Goal: Task Accomplishment & Management: Complete application form

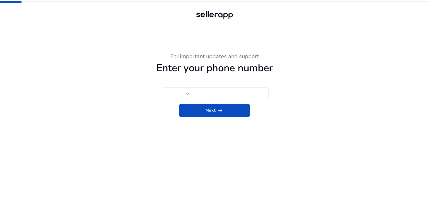
type input "**"
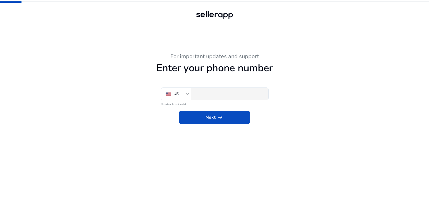
type input "**"
click at [103, 6] on div at bounding box center [214, 15] width 429 height 31
click at [93, 126] on app-phone-number "For important updates and support Enter your phone number US ** Number is not v…" at bounding box center [214, 128] width 307 height 151
click at [217, 90] on div "**" at bounding box center [229, 94] width 70 height 12
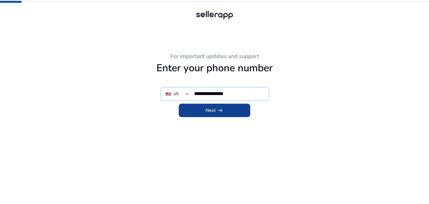
type input "**********"
click at [215, 109] on app-icon "arrow_right_alt" at bounding box center [219, 110] width 8 height 7
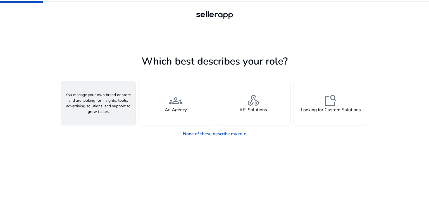
click at [93, 102] on span "person" at bounding box center [98, 100] width 13 height 13
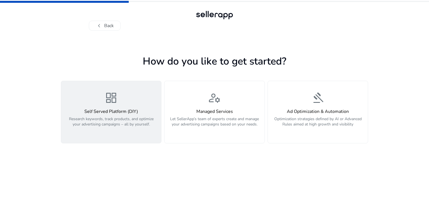
click at [122, 114] on h4 "Self Served Platform (DIY)" at bounding box center [110, 111] width 93 height 5
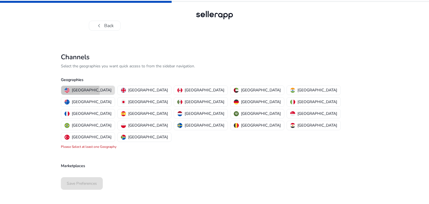
click at [73, 92] on p "[GEOGRAPHIC_DATA]" at bounding box center [92, 90] width 40 height 6
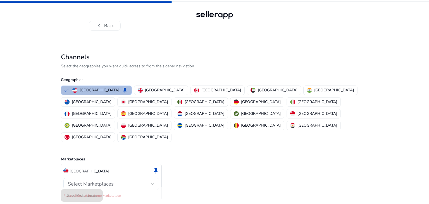
click at [86, 180] on span "Select Marketplaces" at bounding box center [91, 183] width 46 height 7
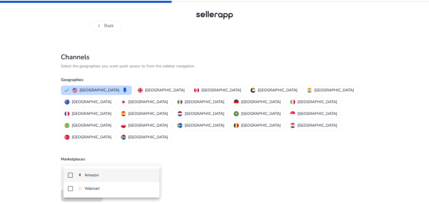
click at [87, 174] on p "Amazon" at bounding box center [92, 175] width 14 height 6
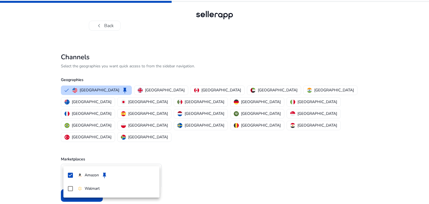
click at [22, 164] on div at bounding box center [214, 102] width 429 height 204
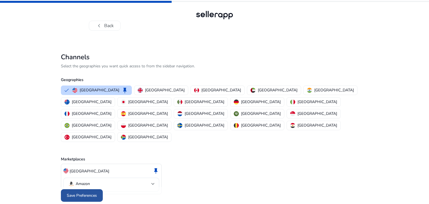
click at [65, 189] on span at bounding box center [82, 195] width 42 height 13
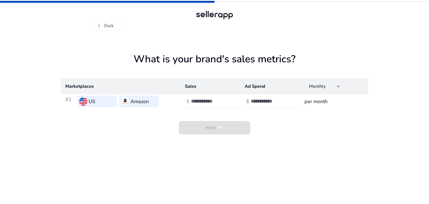
click at [207, 101] on input "number" at bounding box center [210, 101] width 38 height 6
type input "*"
click at [260, 100] on input "number" at bounding box center [270, 101] width 38 height 6
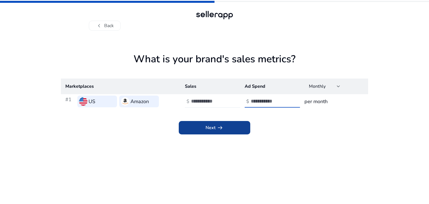
type input "*"
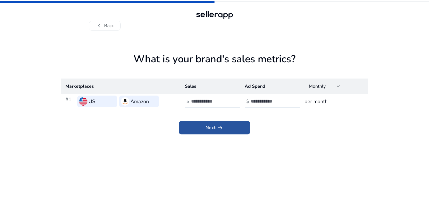
click at [207, 126] on span "Next arrow_right_alt" at bounding box center [214, 127] width 18 height 7
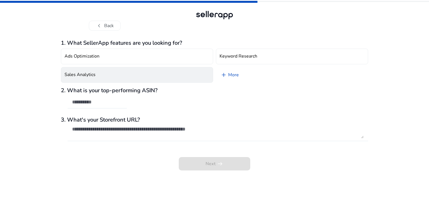
click at [142, 69] on button "Sales Analytics" at bounding box center [137, 75] width 152 height 16
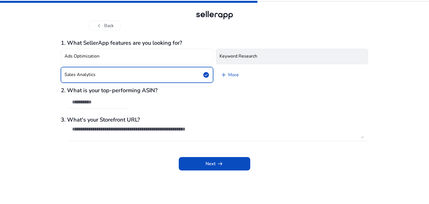
click at [230, 62] on button "Keyword Research" at bounding box center [292, 57] width 152 height 16
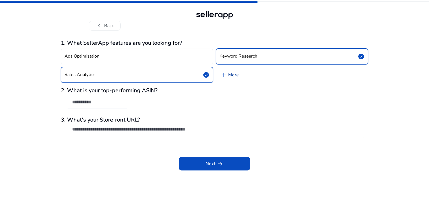
click at [228, 78] on link "add More" at bounding box center [229, 75] width 27 height 16
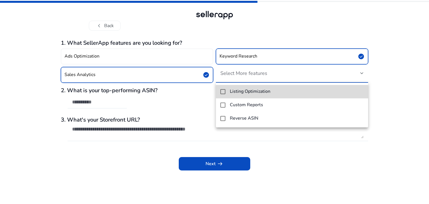
click at [235, 92] on h4 "Listing Optimization" at bounding box center [250, 91] width 40 height 5
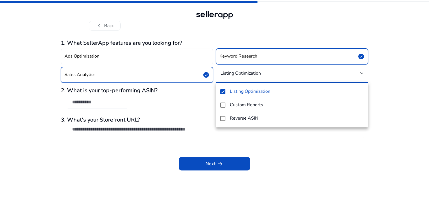
click at [199, 162] on div at bounding box center [214, 102] width 429 height 204
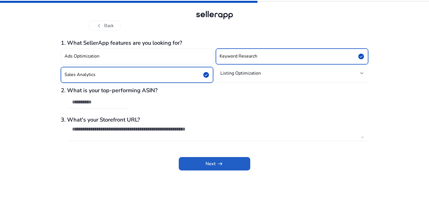
click at [199, 162] on span at bounding box center [214, 163] width 71 height 13
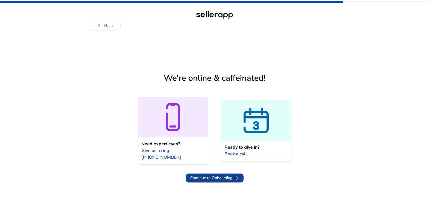
click at [205, 175] on span "Continue to Onboarding" at bounding box center [211, 178] width 42 height 6
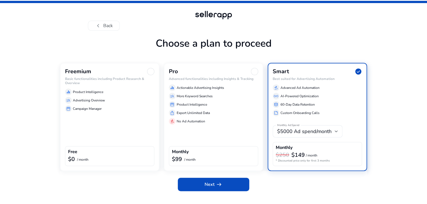
click at [109, 133] on div "Freemium Basic functionalities including Product Research & Overview equalizer …" at bounding box center [109, 117] width 99 height 108
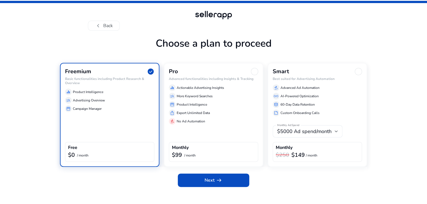
scroll to position [5, 0]
click at [205, 183] on span "Next arrow_right_alt" at bounding box center [214, 180] width 18 height 7
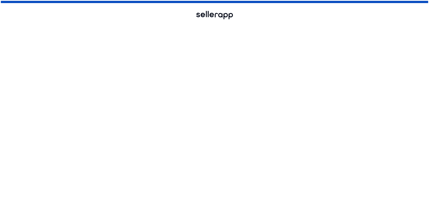
scroll to position [0, 0]
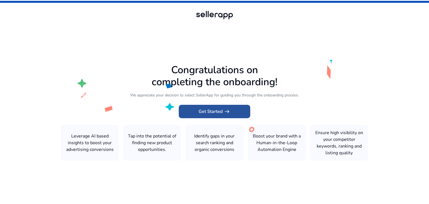
click at [230, 111] on span at bounding box center [214, 111] width 71 height 13
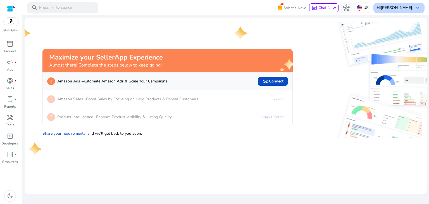
click at [412, 6] on div "Hi [PERSON_NAME] keyboard_arrow_down" at bounding box center [398, 8] width 51 height 10
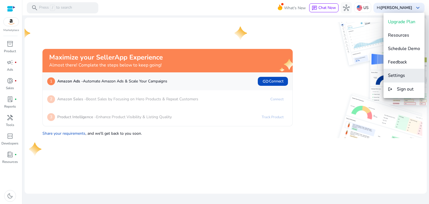
click at [396, 74] on span "Settings" at bounding box center [396, 75] width 17 height 6
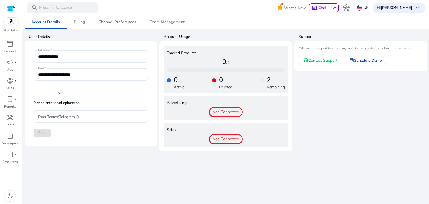
type input "**"
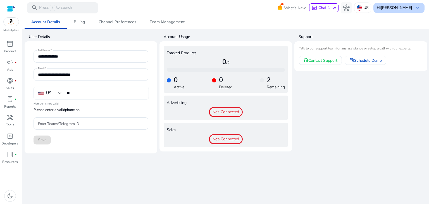
click at [403, 6] on b "[PERSON_NAME]" at bounding box center [396, 7] width 32 height 5
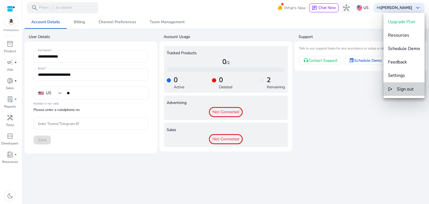
click at [399, 86] on span "Sign out" at bounding box center [404, 89] width 17 height 6
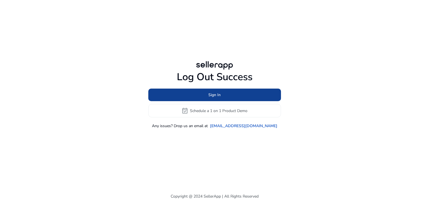
click at [216, 93] on span "Sign In" at bounding box center [214, 95] width 12 height 6
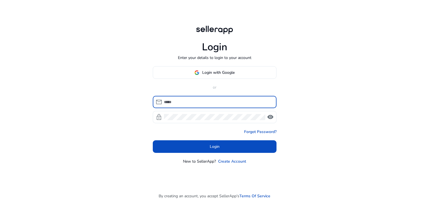
click at [168, 102] on input at bounding box center [218, 102] width 108 height 6
type input "**********"
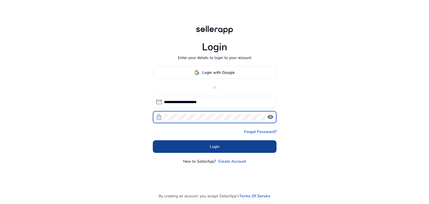
click at [206, 148] on span at bounding box center [215, 146] width 124 height 13
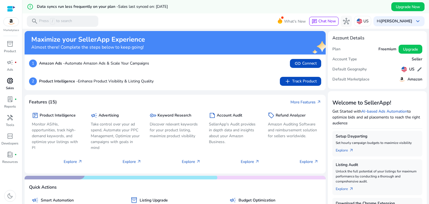
click at [9, 82] on span "donut_small" at bounding box center [10, 80] width 7 height 7
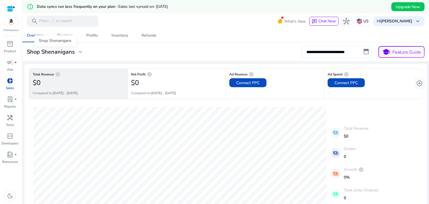
click at [81, 51] on span "expand_more" at bounding box center [80, 52] width 7 height 7
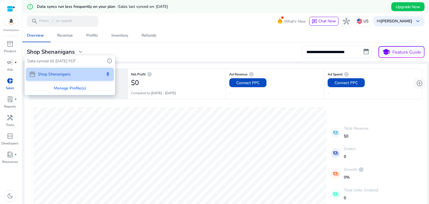
click at [81, 51] on div at bounding box center [214, 102] width 429 height 204
